Goal: Task Accomplishment & Management: Manage account settings

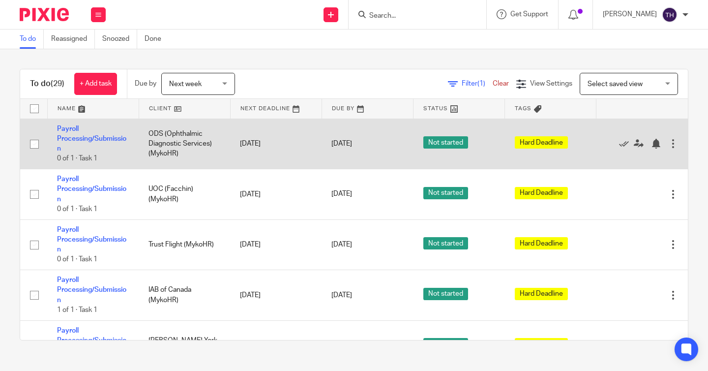
click at [676, 147] on div at bounding box center [673, 144] width 10 height 10
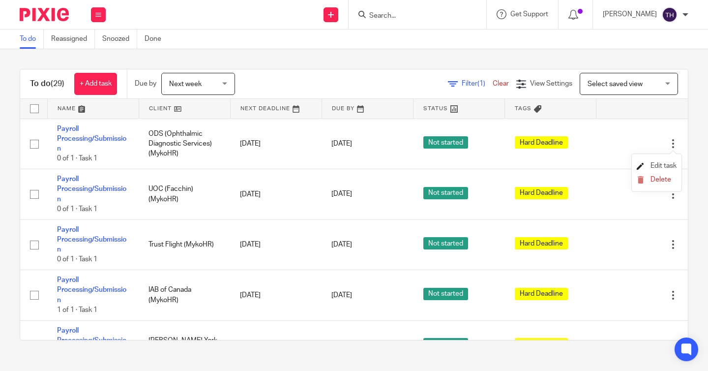
click at [651, 165] on span "Edit task" at bounding box center [663, 165] width 26 height 7
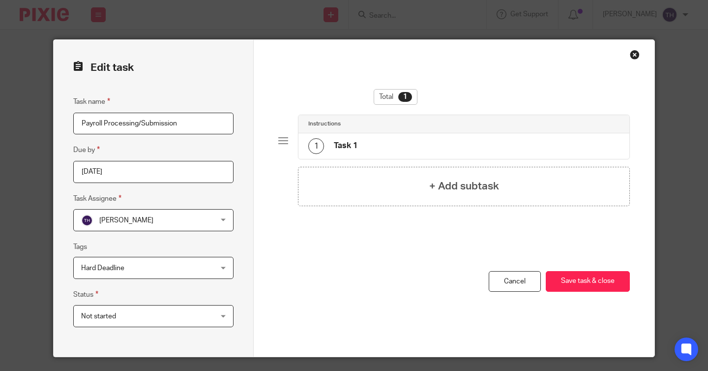
click at [178, 168] on input "[DATE]" at bounding box center [153, 172] width 160 height 22
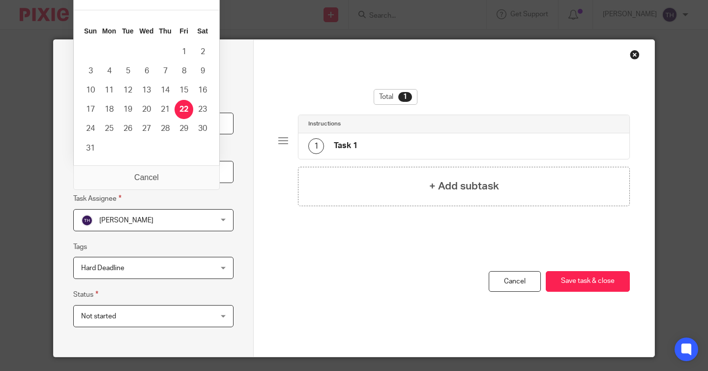
click at [252, 153] on div "Edit task Task name Payroll Processing/Submission Due by 2025-08-22 Task Assign…" at bounding box center [154, 198] width 200 height 316
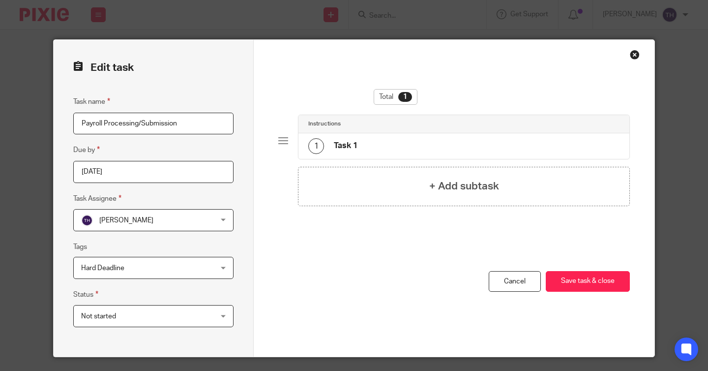
click at [157, 176] on input "[DATE]" at bounding box center [153, 172] width 160 height 22
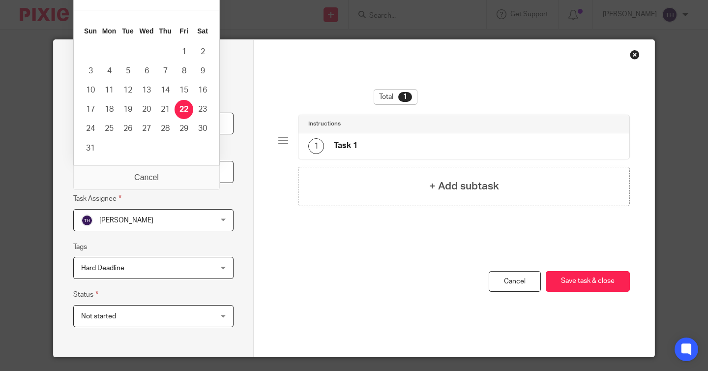
click at [39, 161] on div "Edit task Task name Payroll Processing/Submission Due by 2025-08-22 Task Assign…" at bounding box center [354, 185] width 708 height 371
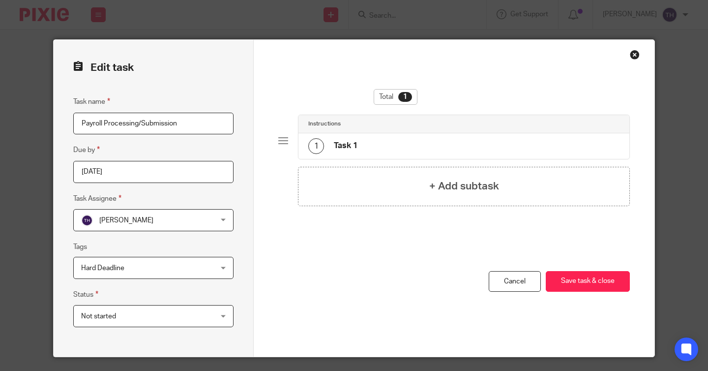
click at [19, 128] on div "Edit task Task name Payroll Processing/Submission Due by 2025-08-22 Task Assign…" at bounding box center [354, 185] width 708 height 371
click at [634, 54] on div "Close this dialog window" at bounding box center [635, 55] width 10 height 10
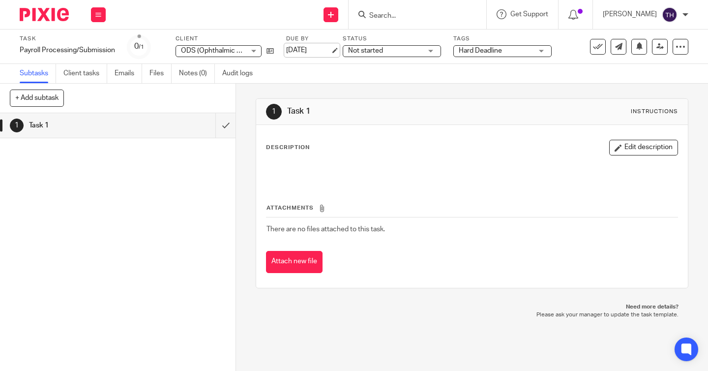
click at [315, 50] on link "[DATE]" at bounding box center [308, 50] width 44 height 10
click at [53, 13] on img at bounding box center [44, 14] width 49 height 13
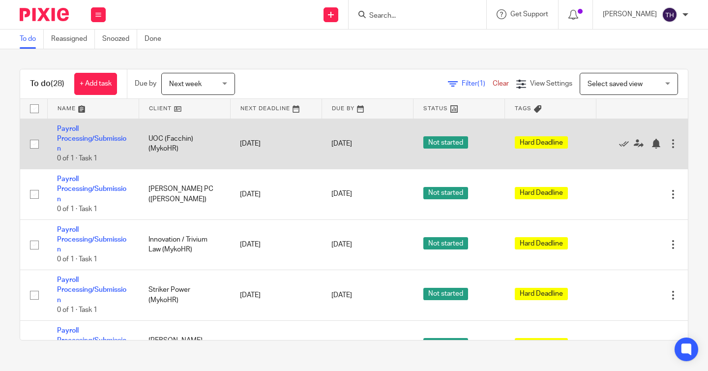
click at [668, 145] on div at bounding box center [673, 144] width 10 height 10
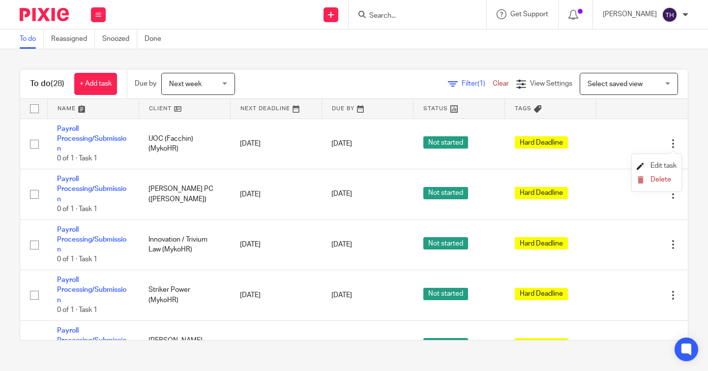
click at [655, 165] on span "Edit task" at bounding box center [663, 165] width 26 height 7
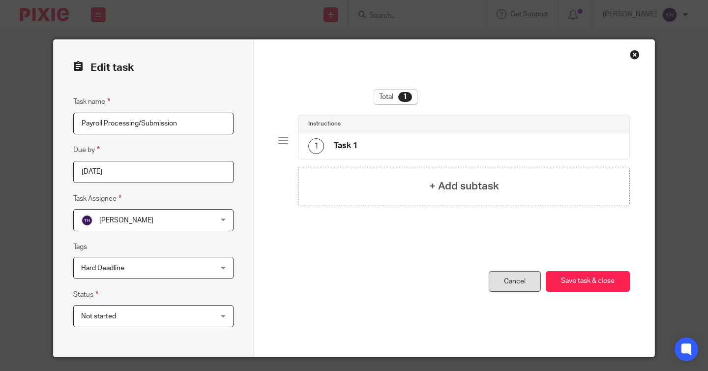
click at [516, 278] on link "Cancel" at bounding box center [514, 281] width 52 height 21
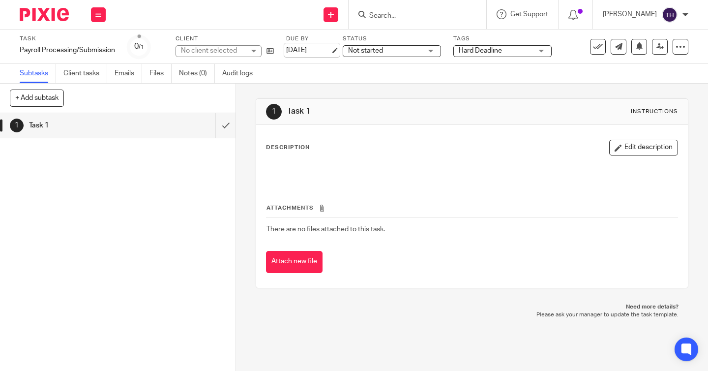
click at [298, 54] on link "Aug 22, 2025" at bounding box center [308, 50] width 44 height 10
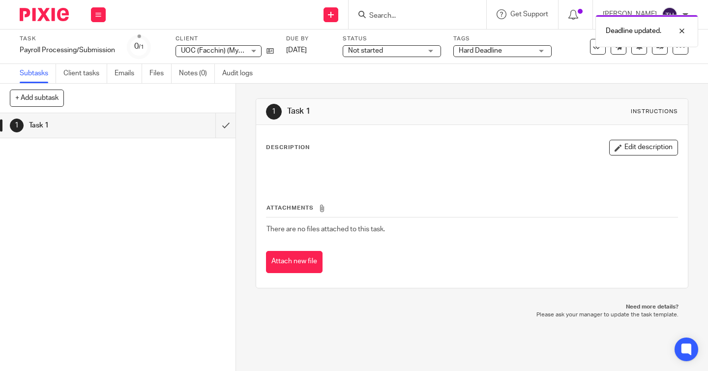
click at [49, 11] on img at bounding box center [44, 14] width 49 height 13
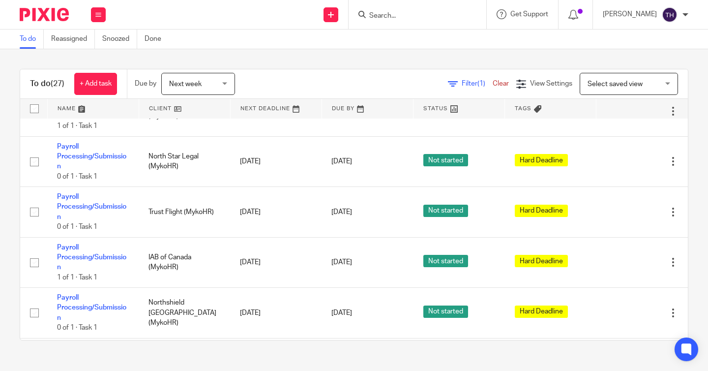
scroll to position [297, 0]
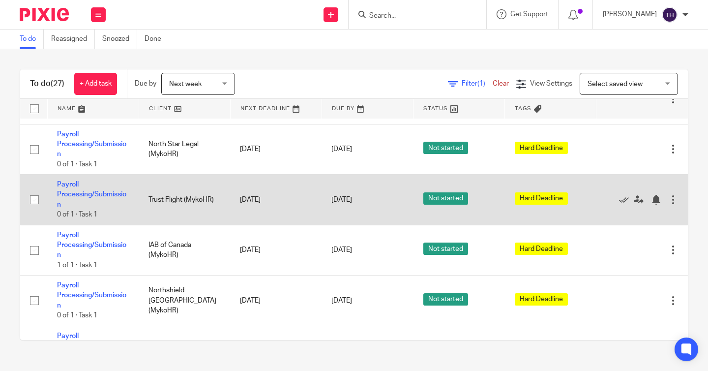
click at [673, 204] on div at bounding box center [673, 200] width 10 height 10
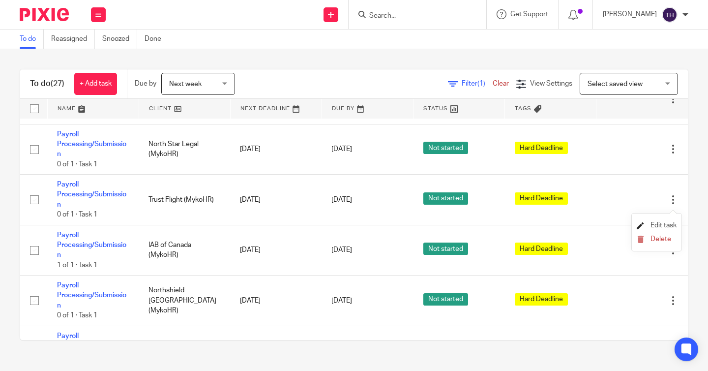
click at [656, 226] on span "Edit task" at bounding box center [663, 225] width 26 height 7
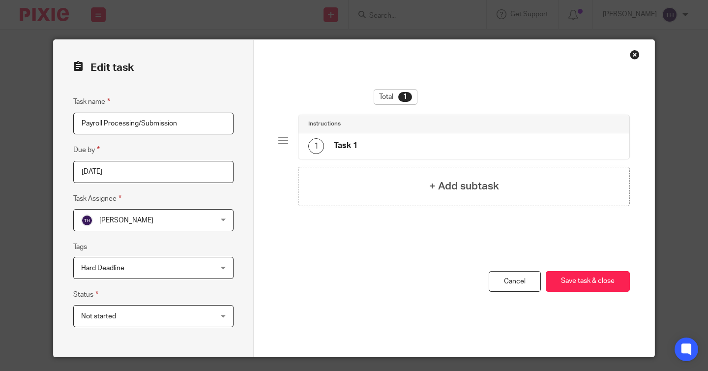
click at [187, 172] on input "[DATE]" at bounding box center [153, 172] width 160 height 22
click at [519, 281] on link "Cancel" at bounding box center [514, 281] width 52 height 21
